Goal: Manage account settings

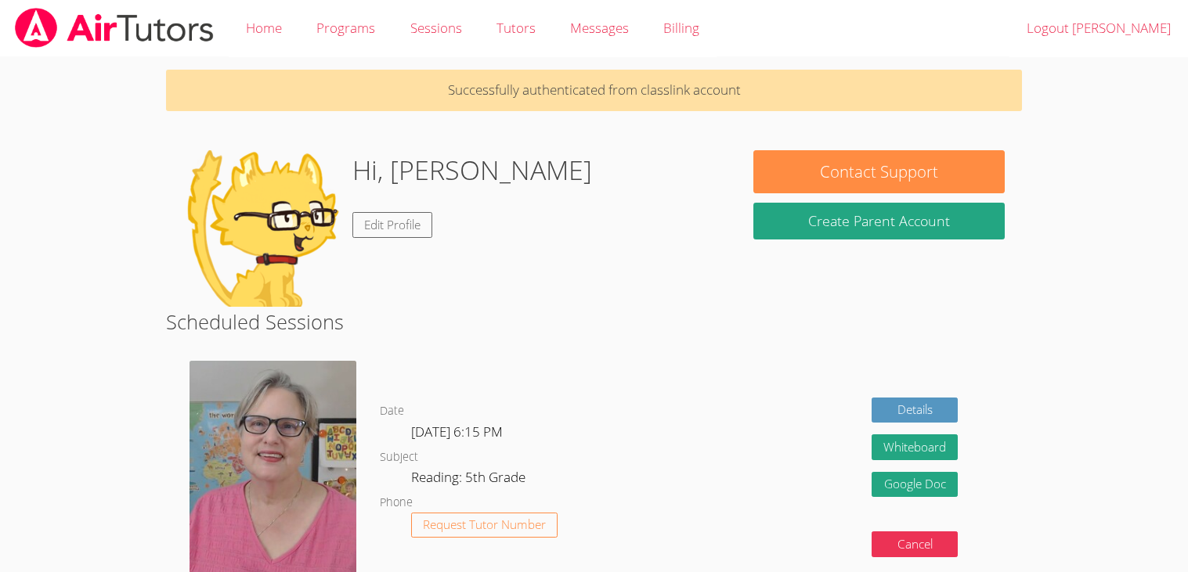
drag, startPoint x: 899, startPoint y: 454, endPoint x: 781, endPoint y: 384, distance: 137.0
click at [781, 384] on div "Details Whiteboard Hidden Google Doc Cancel" at bounding box center [851, 483] width 342 height 268
click at [255, 27] on link "Home" at bounding box center [264, 28] width 70 height 57
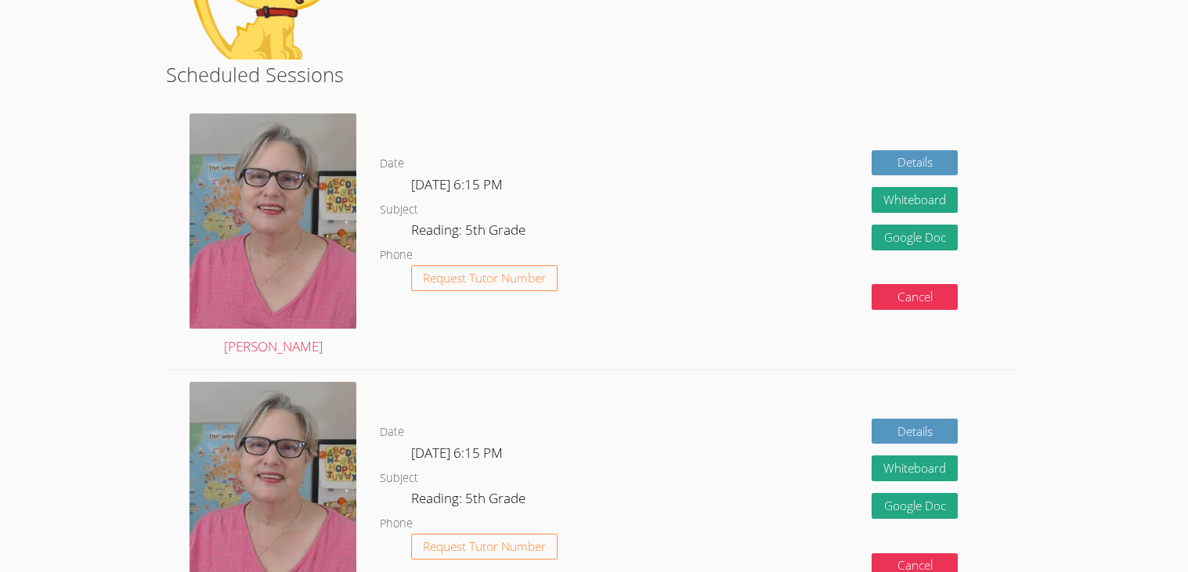
scroll to position [193, 0]
click at [744, 195] on div "Details Whiteboard Hidden Google Doc Cancel" at bounding box center [851, 237] width 342 height 268
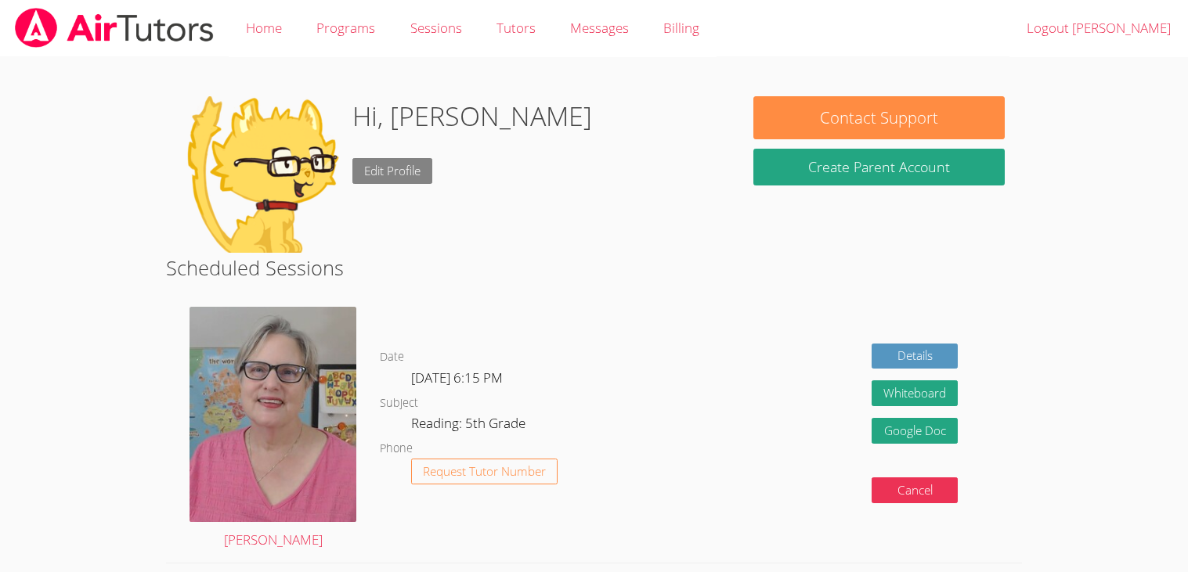
click at [389, 162] on link "Edit Profile" at bounding box center [392, 171] width 80 height 26
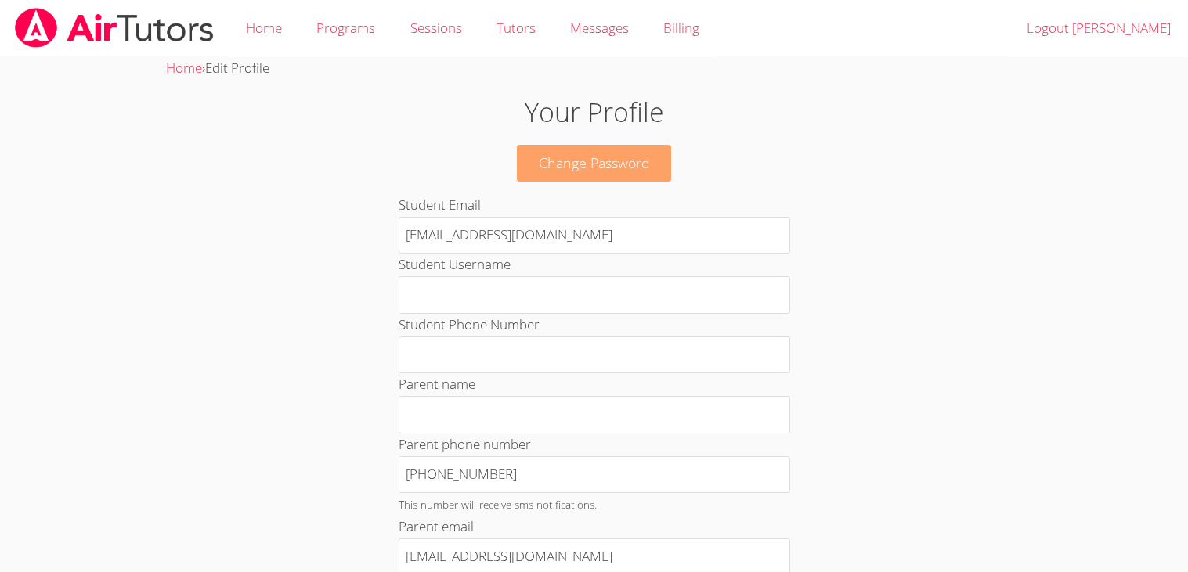
click at [635, 155] on link "Change Password" at bounding box center [594, 163] width 155 height 37
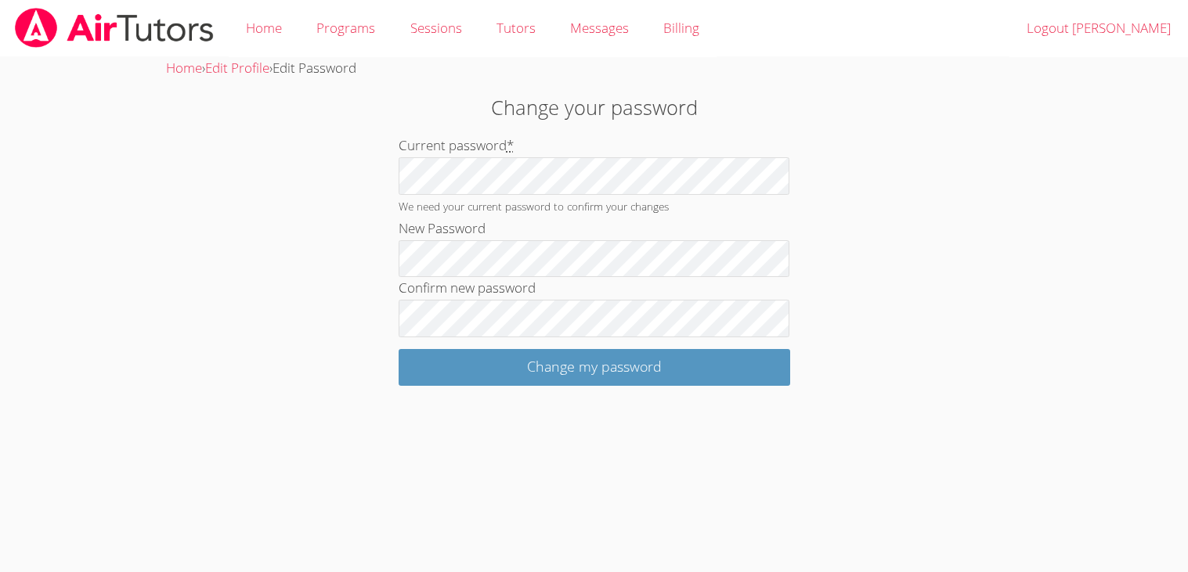
click at [238, 141] on div "Home › Edit Profile › Edit Password Change your password Current password * We …" at bounding box center [594, 221] width 891 height 329
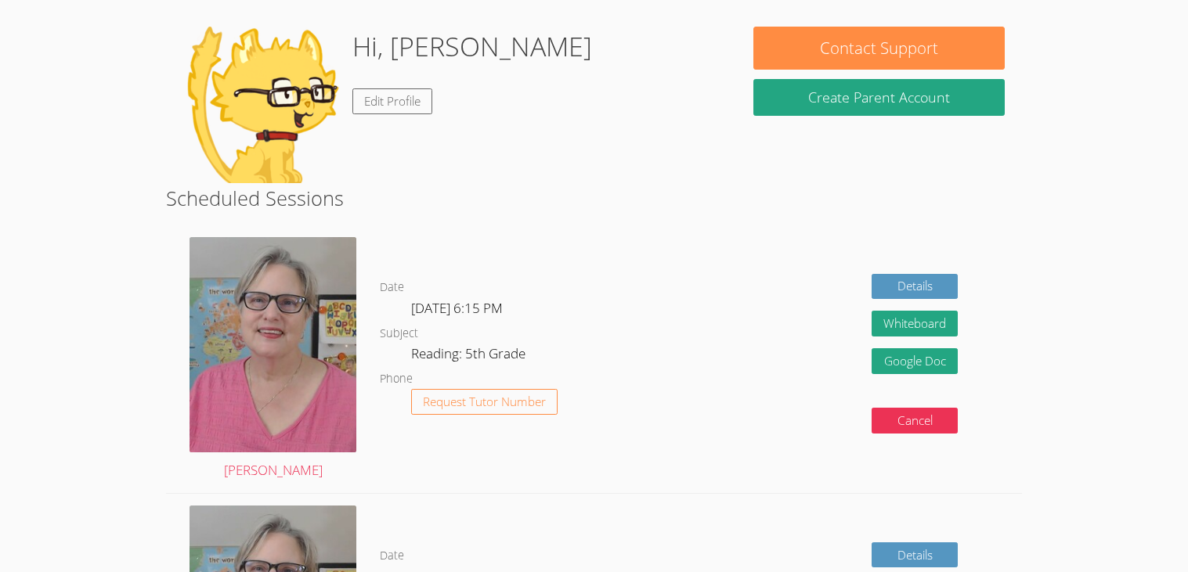
scroll to position [73, 0]
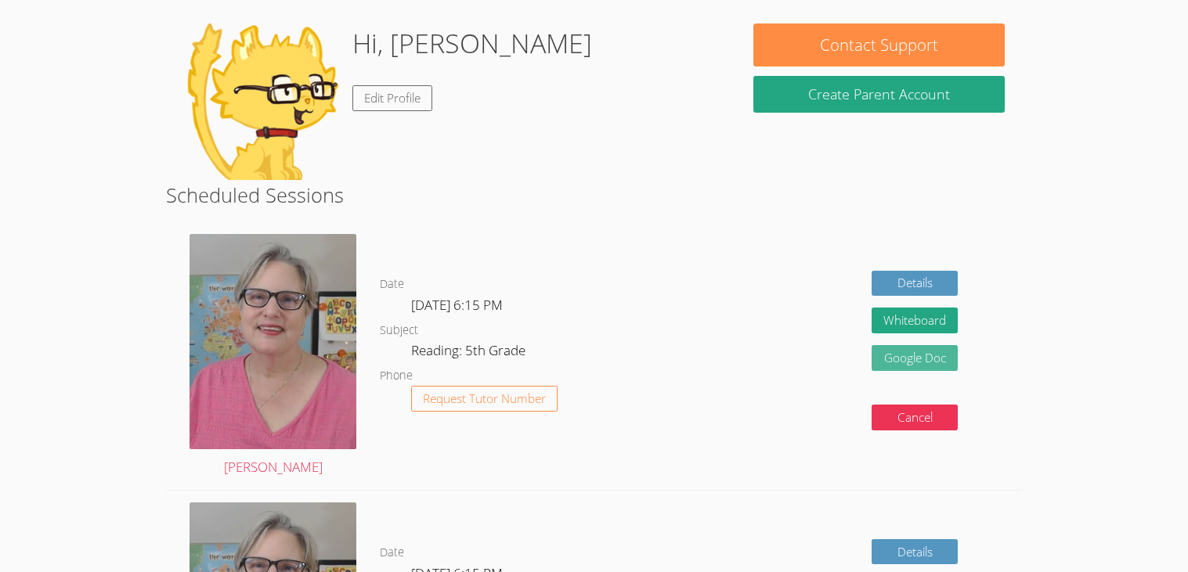
click at [887, 362] on link "Google Doc" at bounding box center [914, 358] width 86 height 26
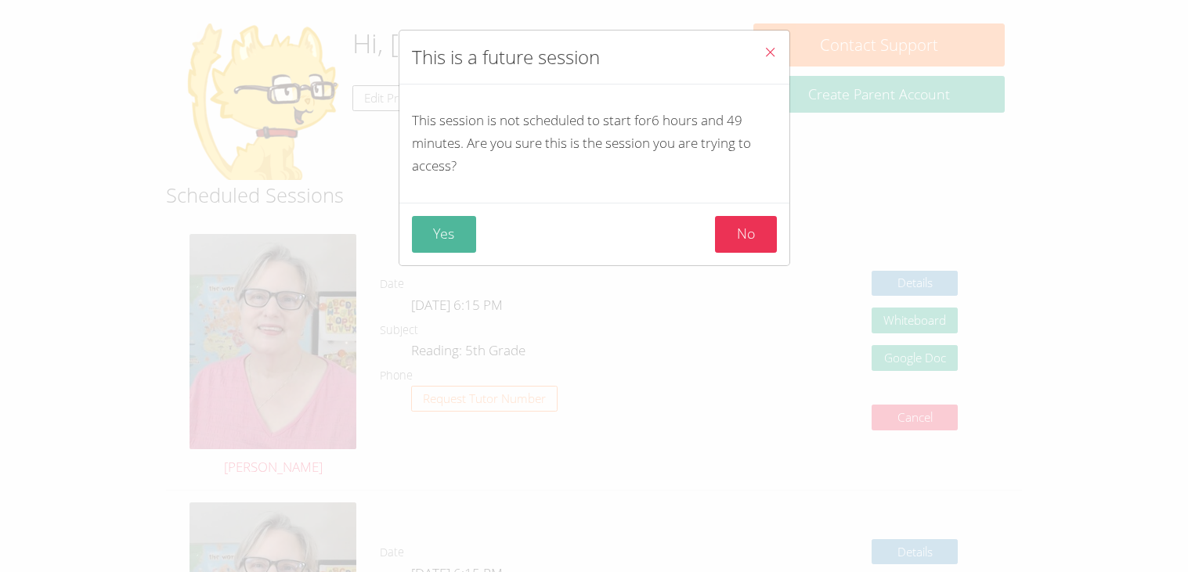
click at [443, 222] on button "Yes" at bounding box center [444, 234] width 65 height 37
